Goal: Find specific page/section: Find specific page/section

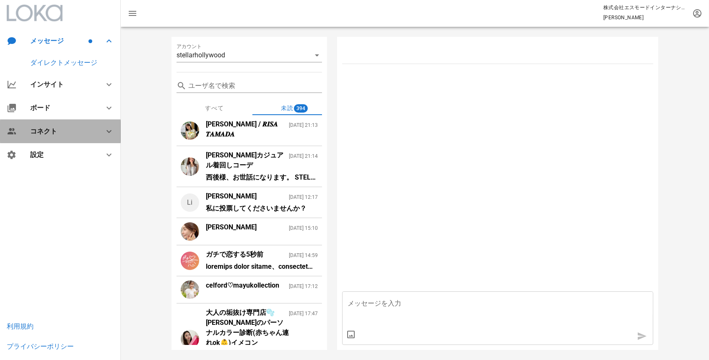
click at [60, 136] on div "コネクト" at bounding box center [60, 131] width 121 height 23
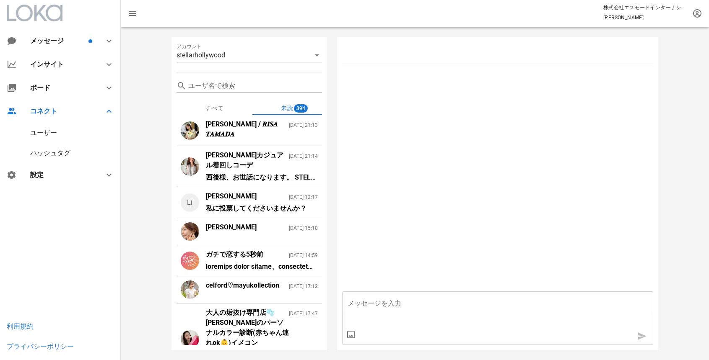
click at [73, 135] on div "ユーザー" at bounding box center [60, 133] width 121 height 20
click at [50, 129] on div "ユーザー" at bounding box center [43, 133] width 27 height 8
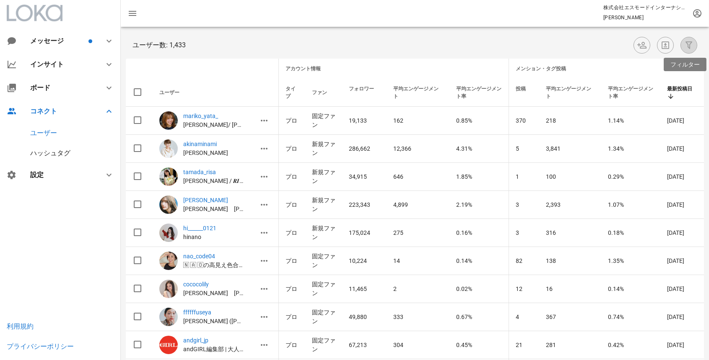
click at [685, 47] on icon "button" at bounding box center [689, 45] width 10 height 10
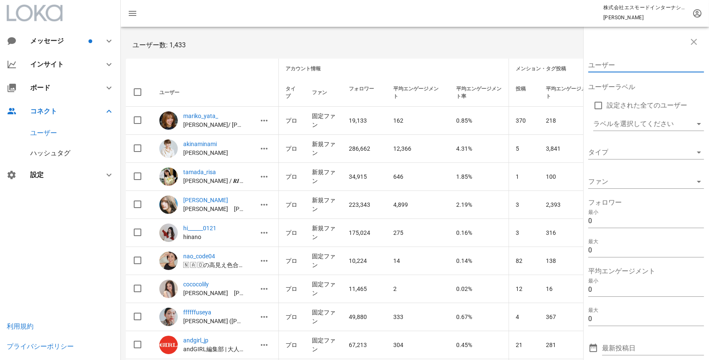
click at [596, 70] on input "ユーザー" at bounding box center [640, 65] width 104 height 13
paste input "sachi_fujii_official"
type input "sachi_fujii_official"
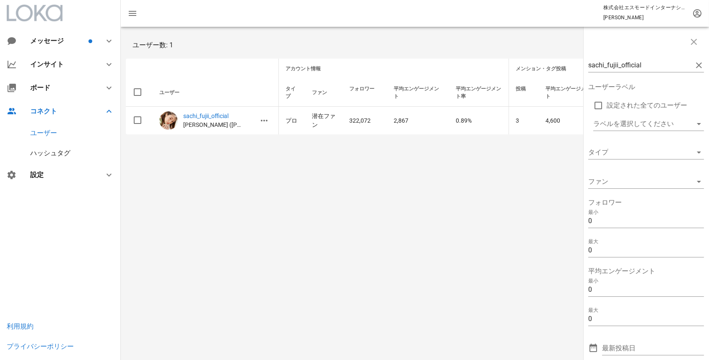
click at [471, 192] on div "sachi_fujii_official ユーザーラベル 設定された全てのユーザー ラベルを選択してください タイプ ファン フォロワー 最小 0 最大 0 …" at bounding box center [415, 194] width 588 height 334
click at [696, 44] on icon "button" at bounding box center [694, 42] width 10 height 10
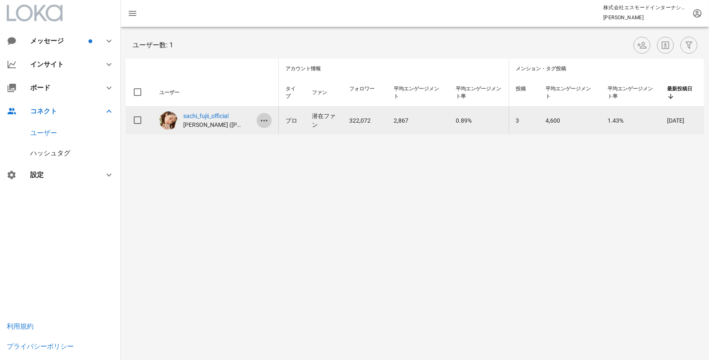
click at [264, 120] on icon "button" at bounding box center [264, 121] width 10 height 10
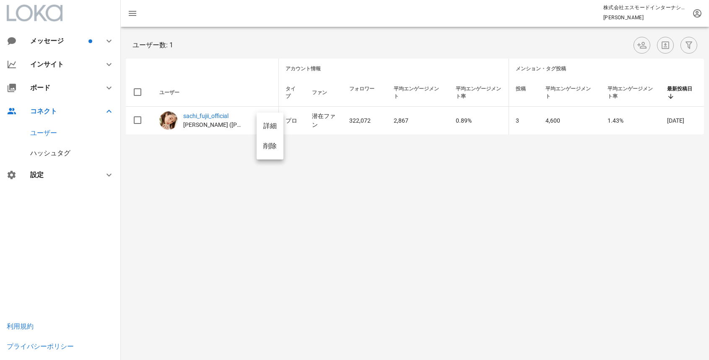
click at [269, 126] on div "詳細" at bounding box center [269, 126] width 13 height 8
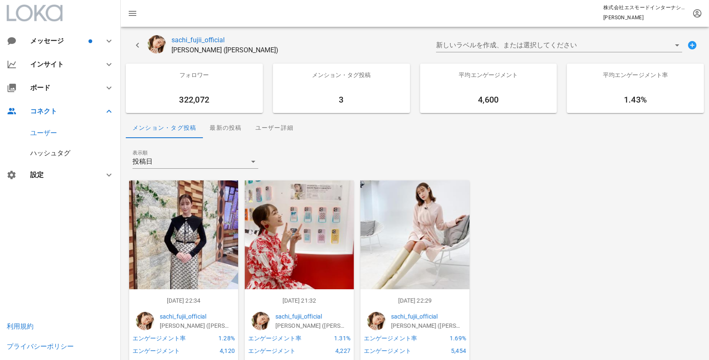
scroll to position [40, 0]
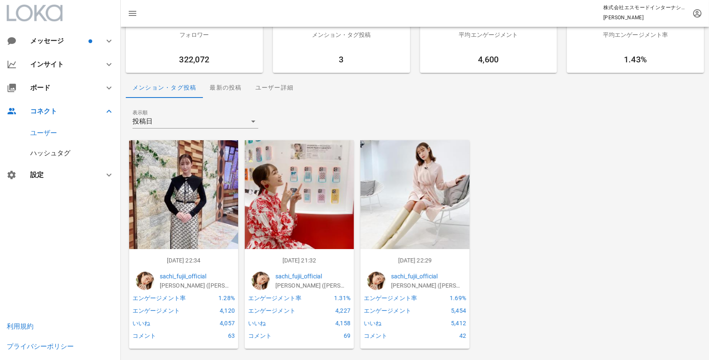
click at [207, 216] on img at bounding box center [183, 194] width 109 height 109
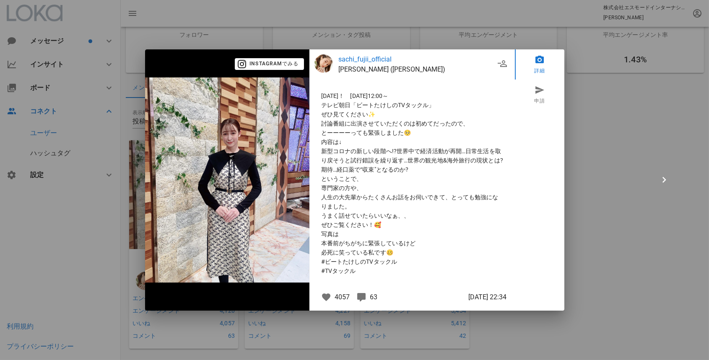
click at [576, 200] on div at bounding box center [354, 180] width 709 height 360
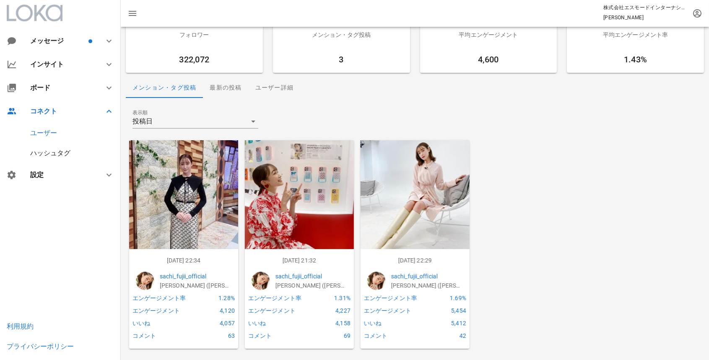
click at [320, 186] on img at bounding box center [299, 194] width 109 height 109
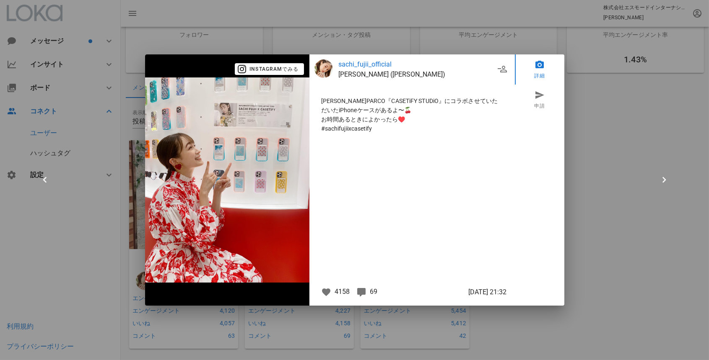
click at [585, 190] on div at bounding box center [354, 180] width 709 height 360
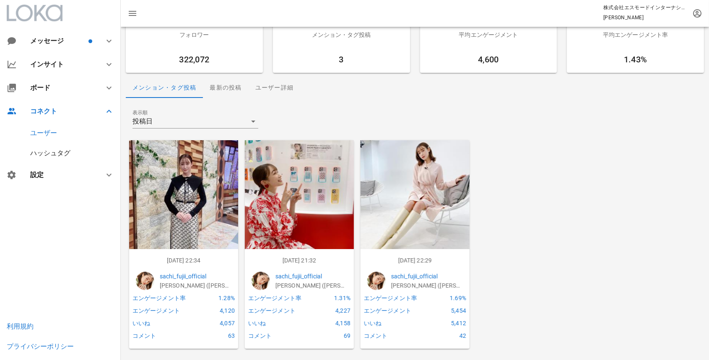
click at [438, 166] on img at bounding box center [414, 194] width 109 height 109
